Goal: Task Accomplishment & Management: Manage account settings

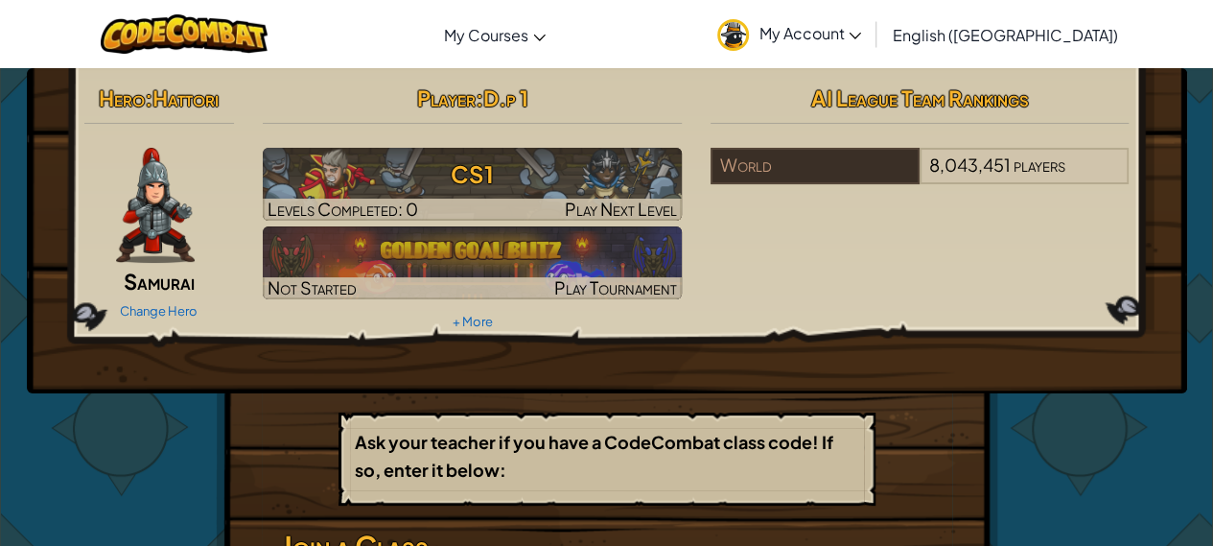
click at [678, 70] on div "Hero : Hattori Samurai Change Hero Player : D.p 1 CS1 Levels Completed: 0 Play …" at bounding box center [607, 230] width 1160 height 325
click at [476, 106] on span ":" at bounding box center [479, 97] width 8 height 27
click at [512, 131] on hr at bounding box center [472, 133] width 419 height 20
click at [861, 32] on span "My Account" at bounding box center [809, 33] width 103 height 20
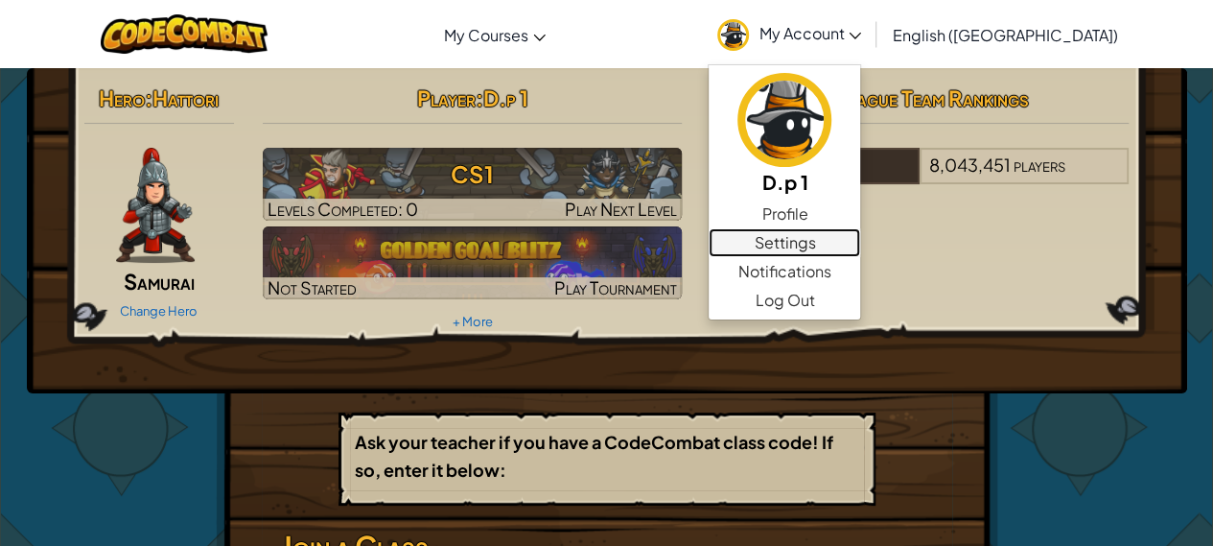
click at [860, 241] on link "Settings" at bounding box center [784, 242] width 151 height 29
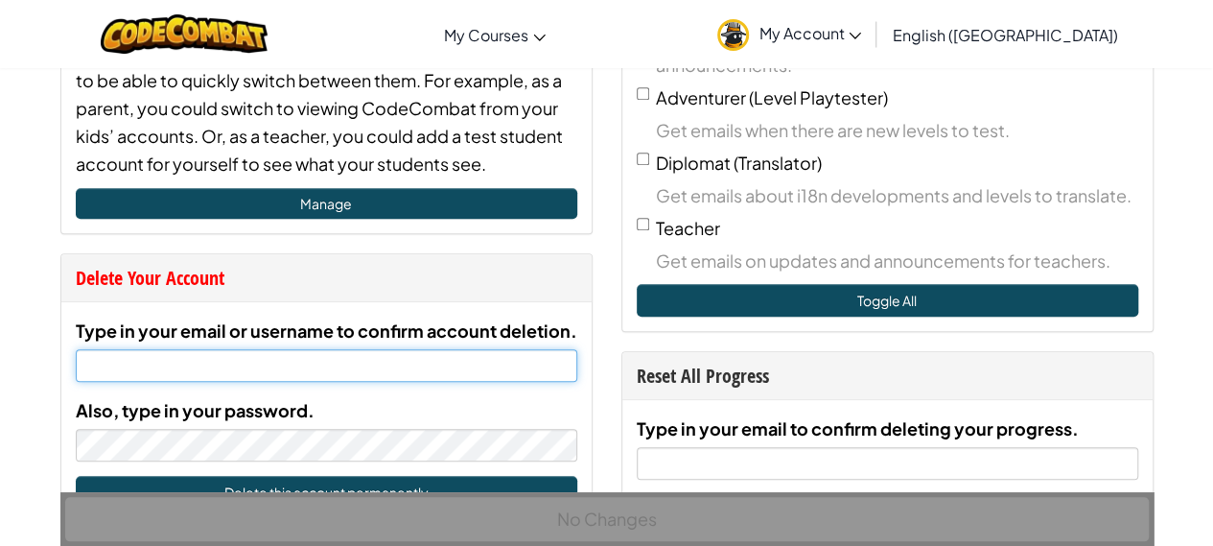
click at [149, 357] on input "Type in your email or username to confirm account deletion." at bounding box center [326, 365] width 501 height 33
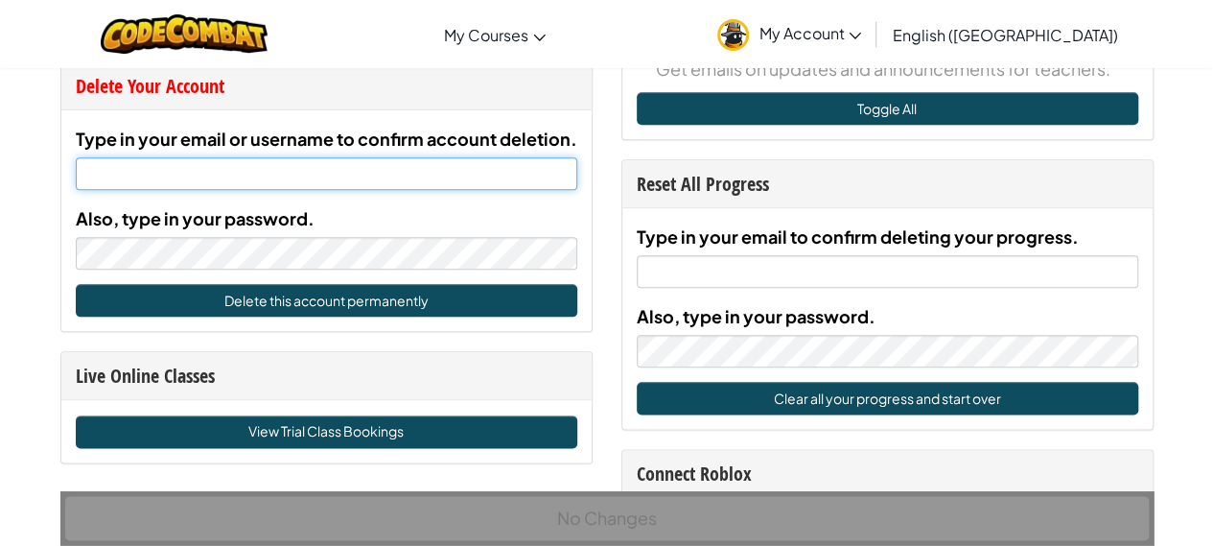
click at [144, 176] on input "Type in your email or username to confirm account deletion." at bounding box center [326, 173] width 501 height 33
type input "[EMAIL_ADDRESS][DOMAIN_NAME]"
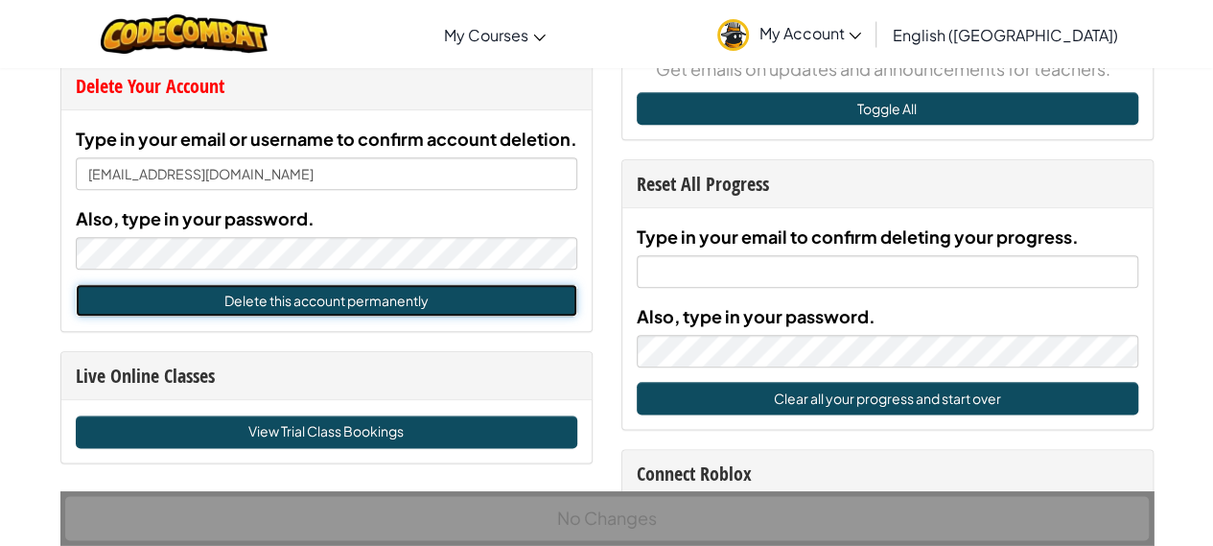
click at [140, 296] on button "Delete this account permanently" at bounding box center [326, 300] width 501 height 33
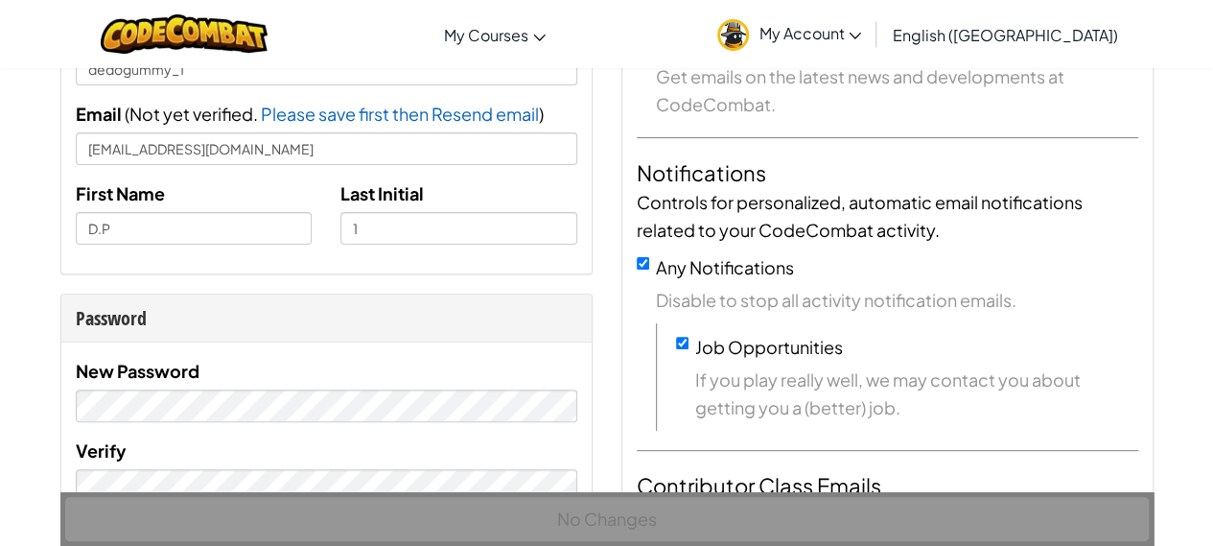
scroll to position [288, 0]
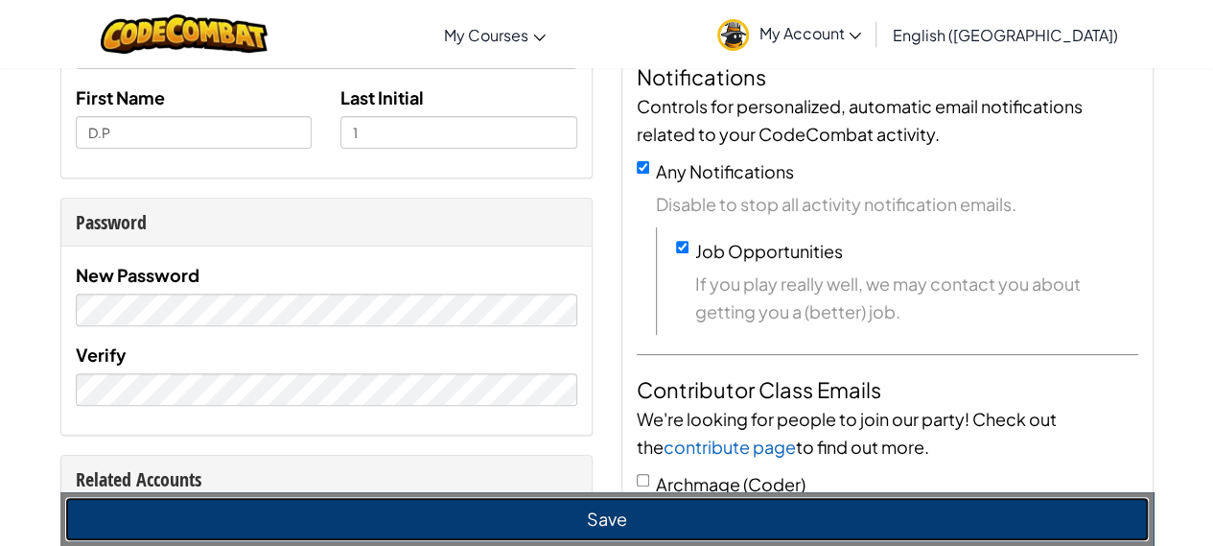
click at [329, 519] on button "Save" at bounding box center [606, 519] width 1083 height 44
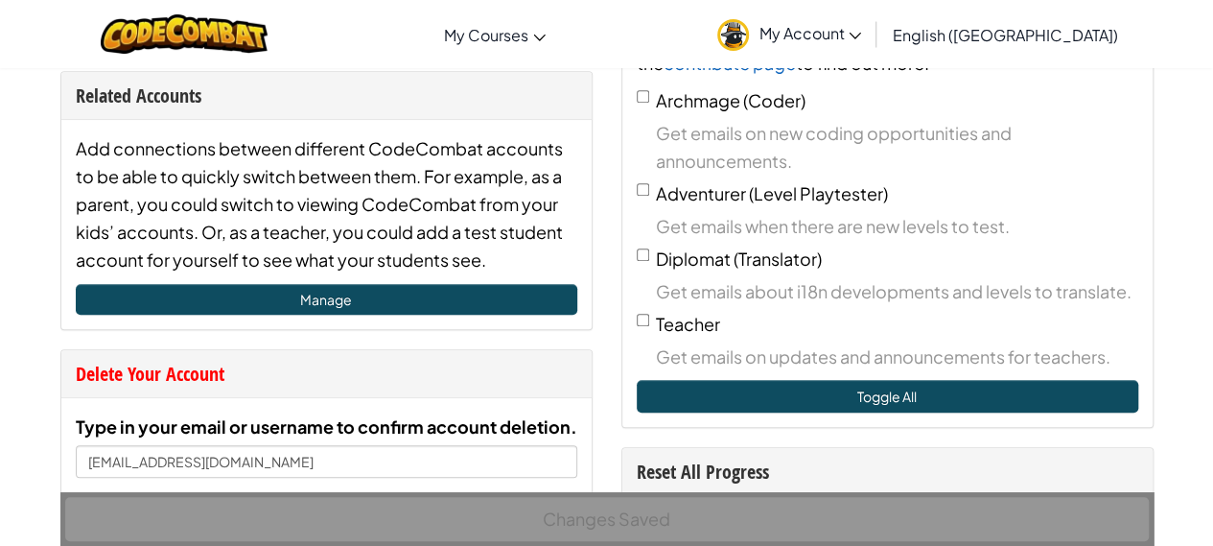
scroll to position [192, 0]
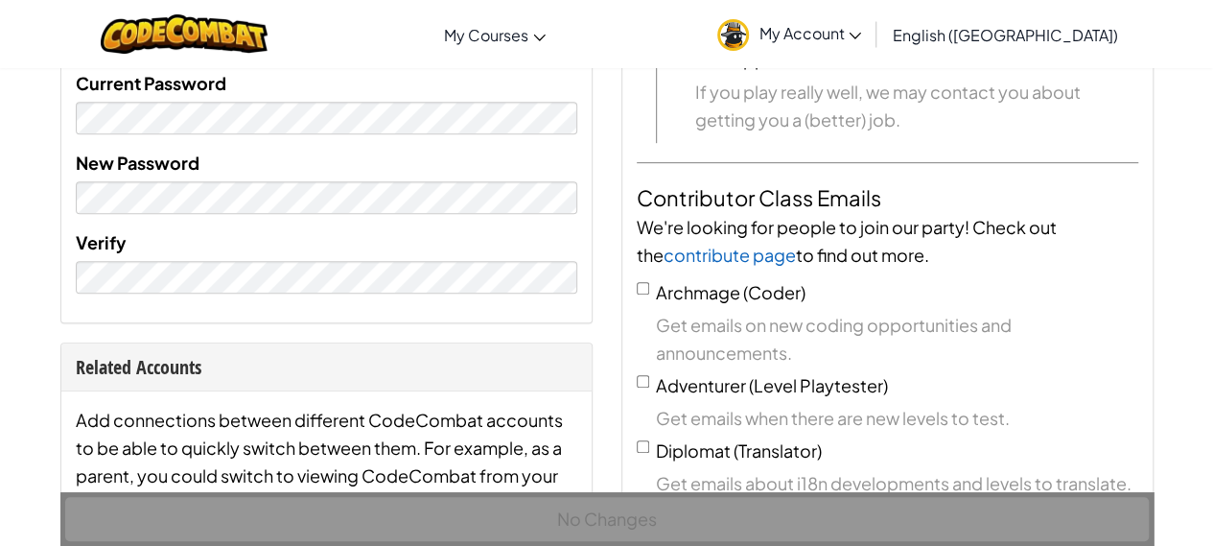
scroll to position [863, 0]
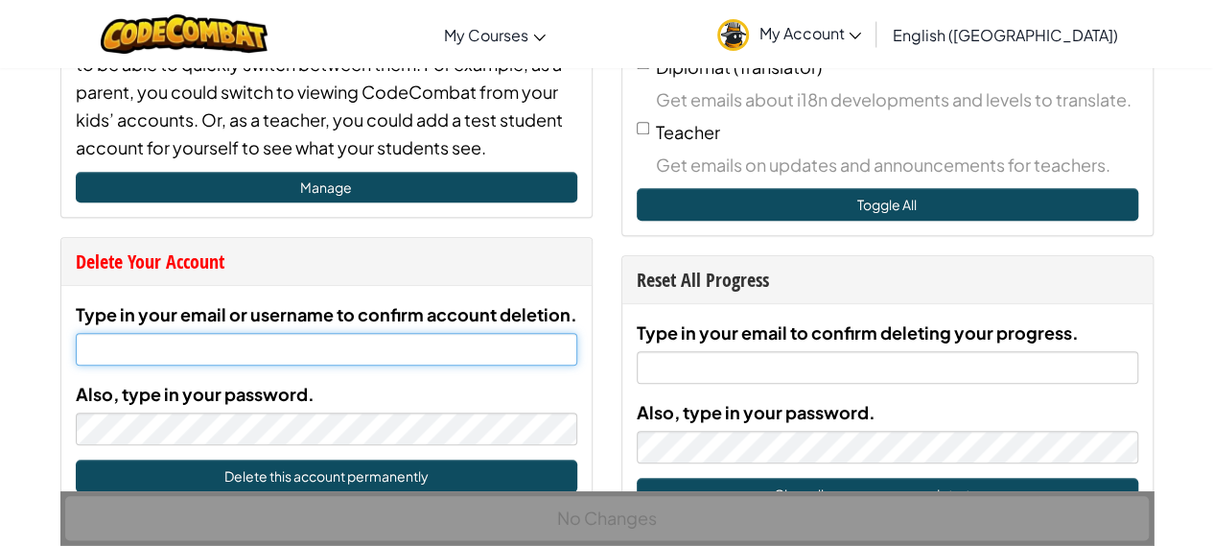
click at [171, 336] on input "Type in your email or username to confirm account deletion." at bounding box center [326, 349] width 501 height 33
type input "[EMAIL_ADDRESS][DOMAIN_NAME]"
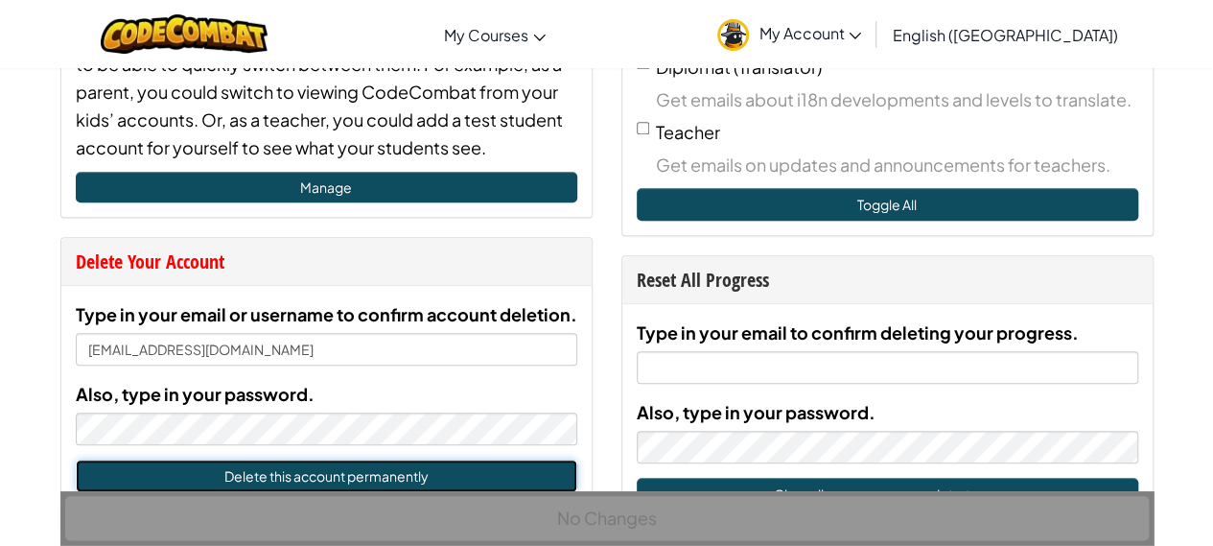
click at [288, 481] on button "Delete this account permanently" at bounding box center [326, 475] width 501 height 33
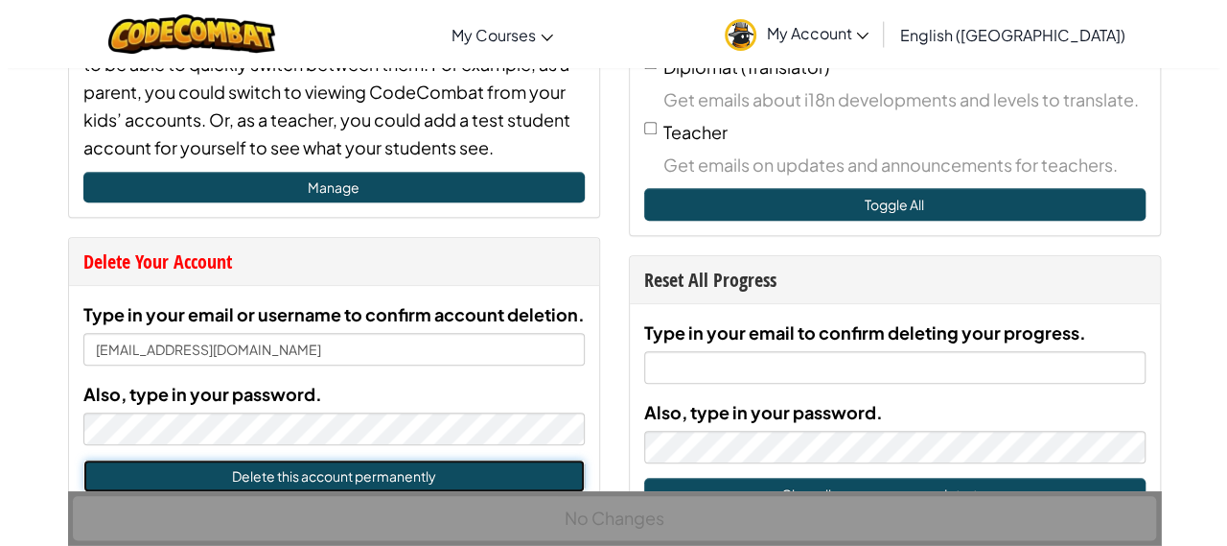
scroll to position [1055, 0]
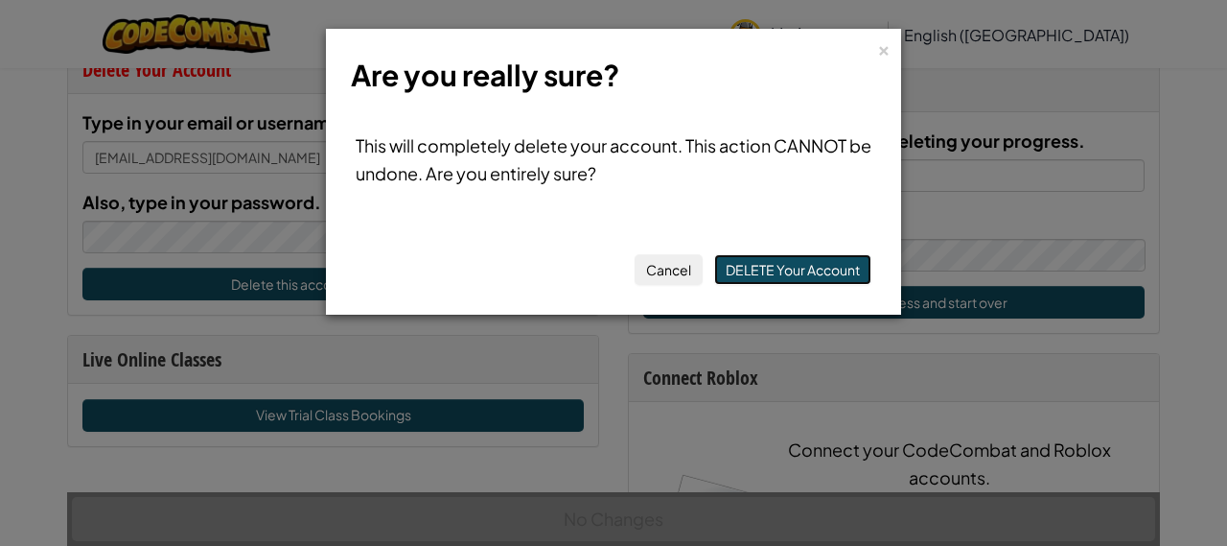
click at [764, 275] on button "DELETE Your Account" at bounding box center [792, 269] width 157 height 31
